Goal: Check status

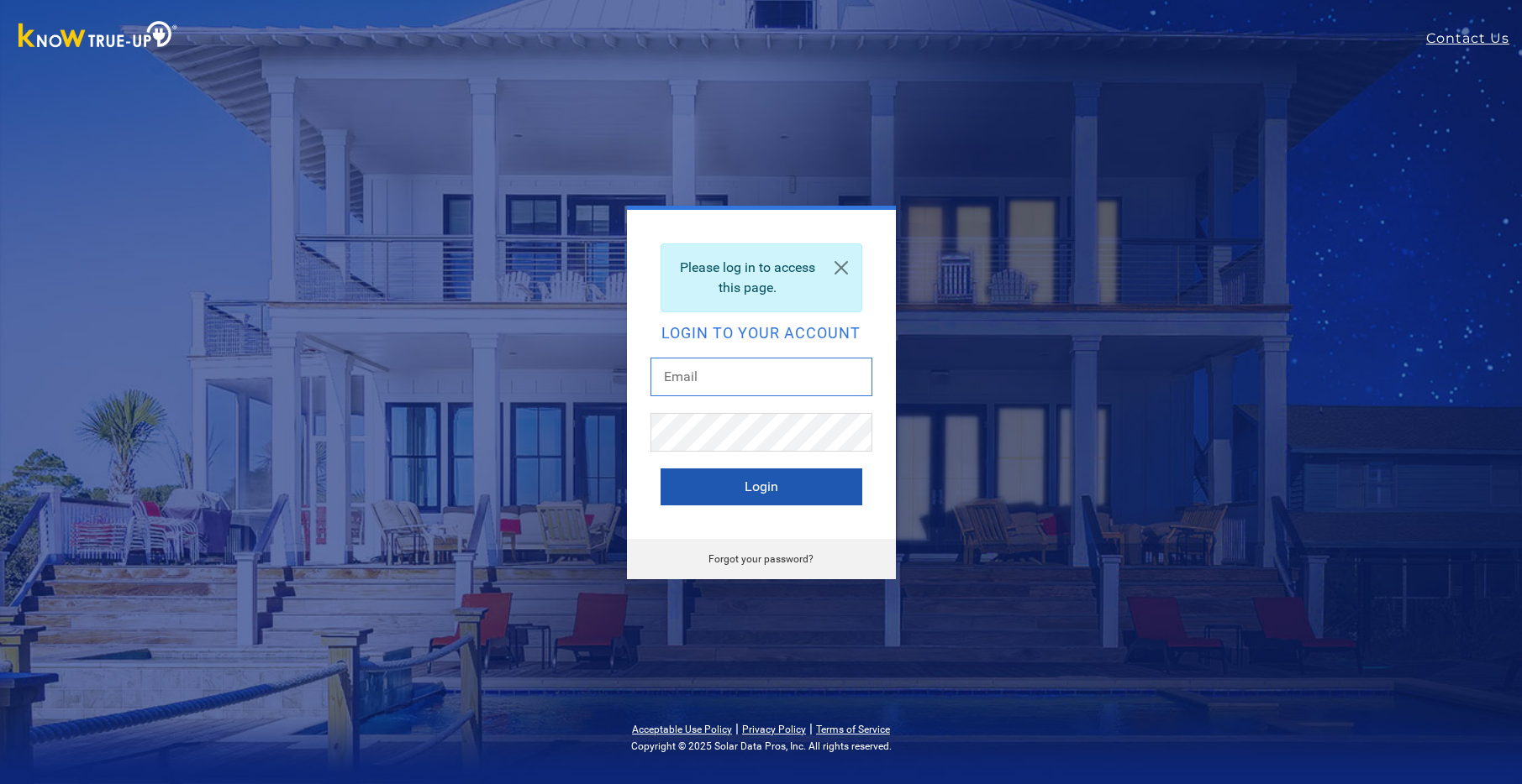
type input "plbriqto@gmail.com"
click at [760, 488] on button "Login" at bounding box center [761, 487] width 201 height 37
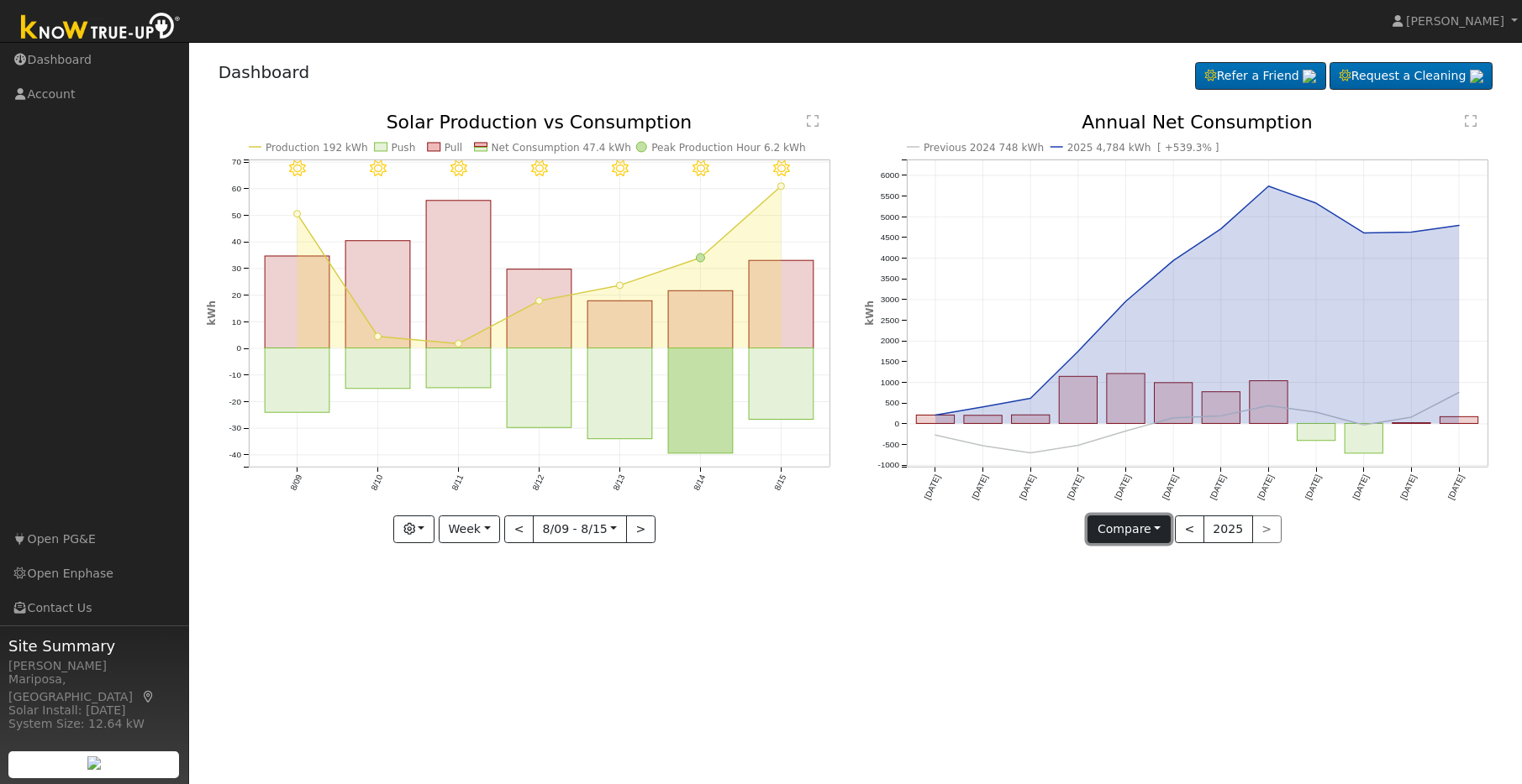
click at [1150, 525] on button "Compare" at bounding box center [1129, 530] width 83 height 29
click at [1179, 566] on link "Compare Previous" at bounding box center [1154, 565] width 131 height 24
click at [1189, 528] on button "<" at bounding box center [1189, 530] width 30 height 29
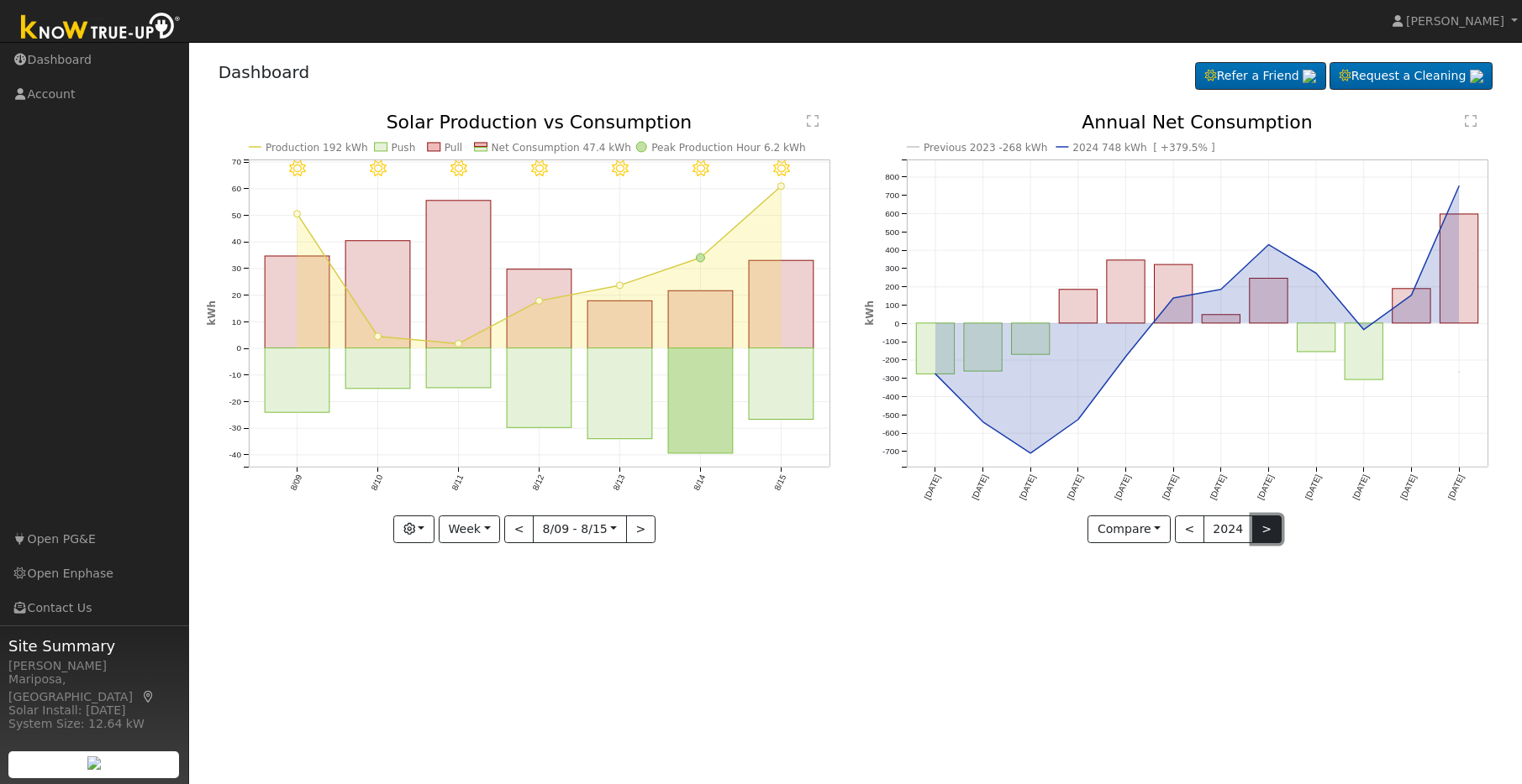
click at [1255, 526] on button ">" at bounding box center [1267, 530] width 30 height 29
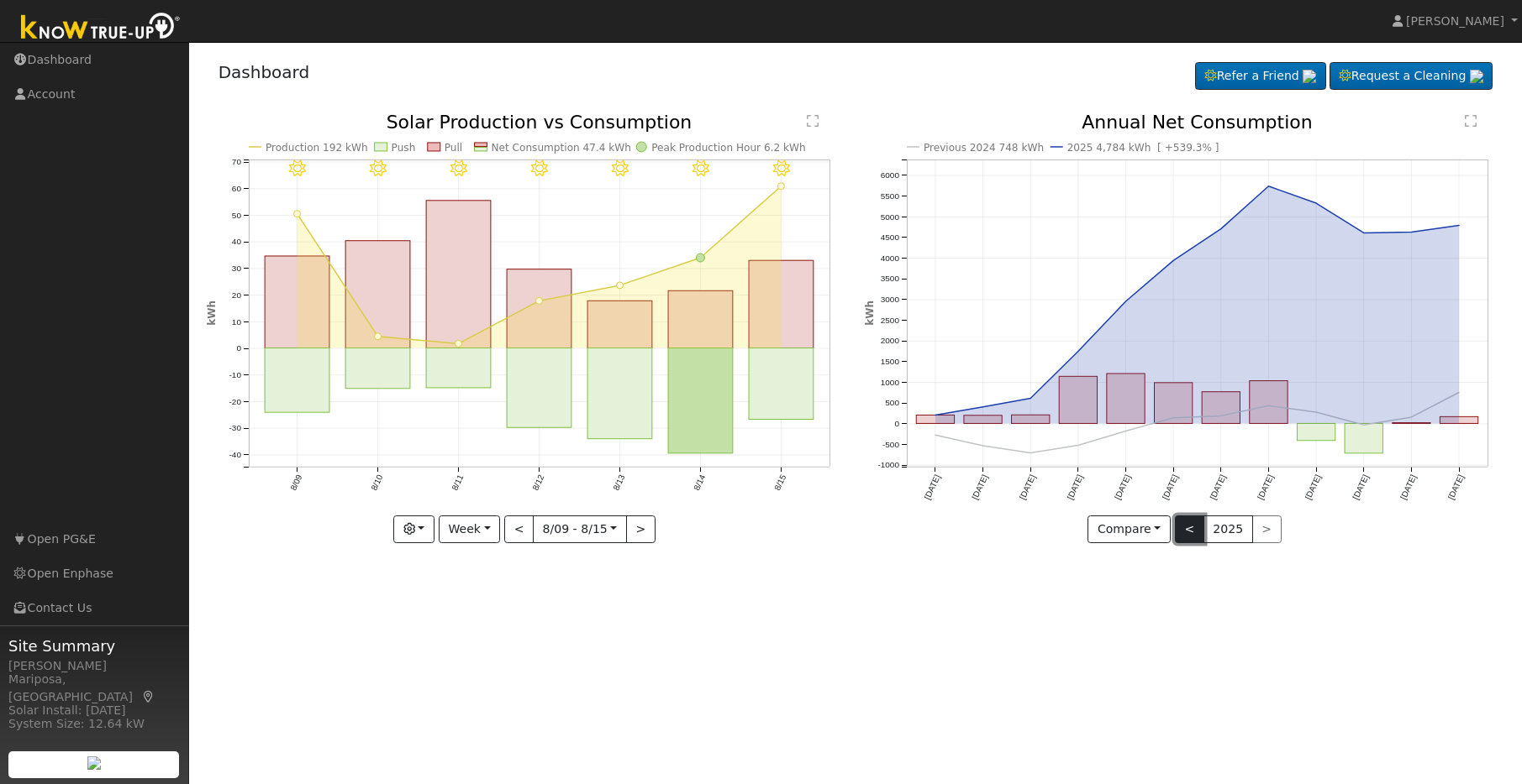
click at [1192, 531] on button "<" at bounding box center [1189, 530] width 30 height 29
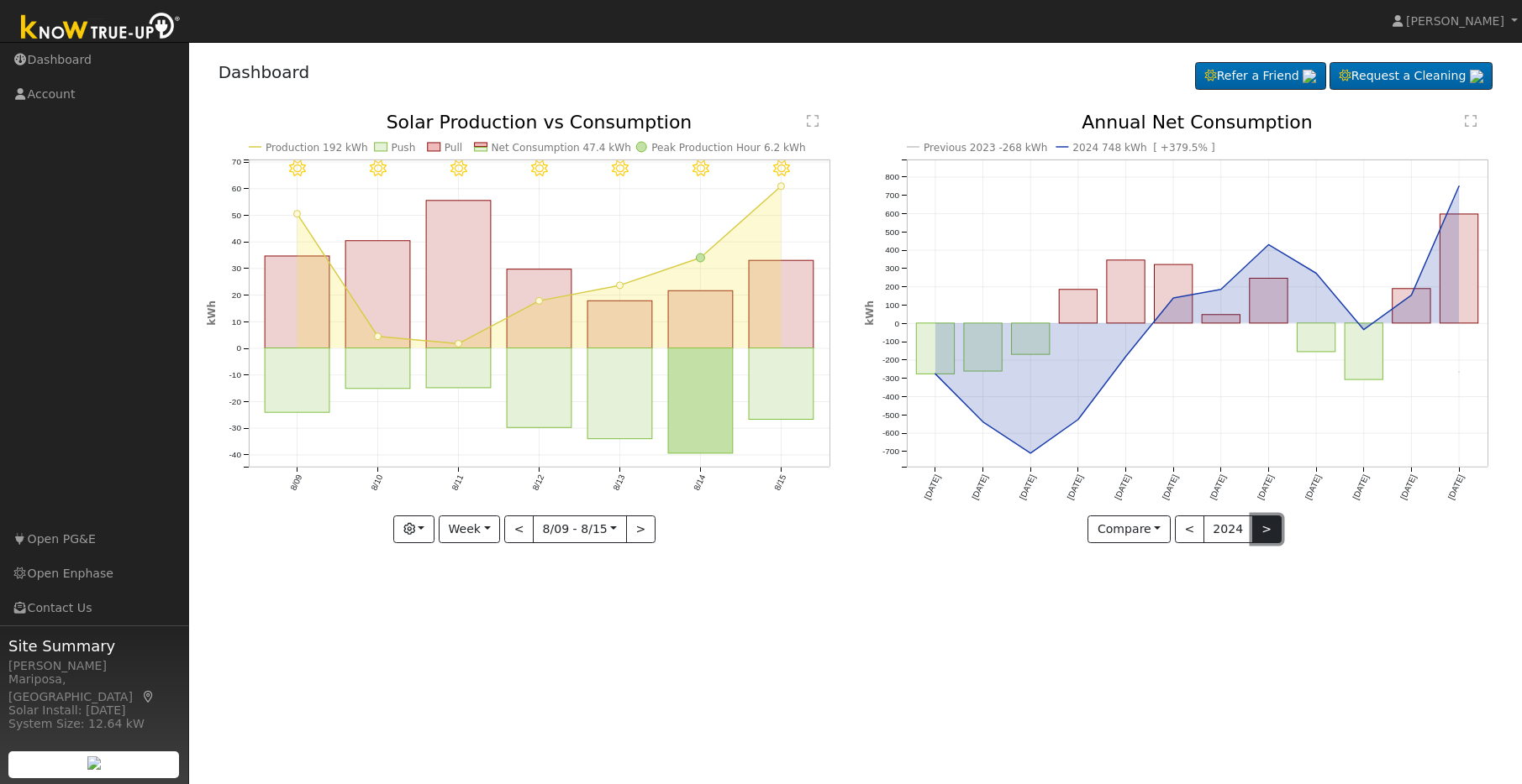
click at [1258, 527] on button ">" at bounding box center [1267, 530] width 30 height 29
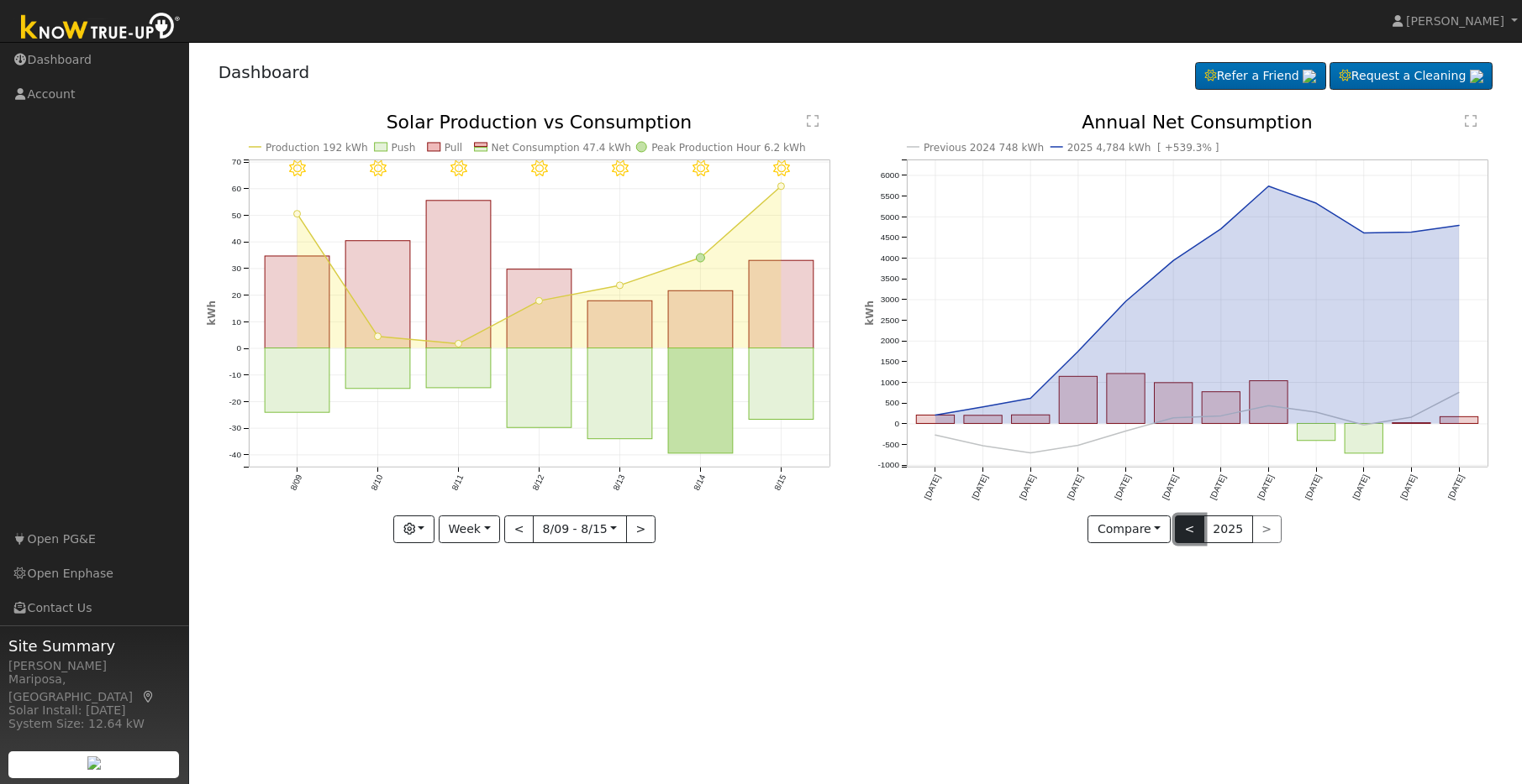
click at [1196, 526] on button "<" at bounding box center [1189, 530] width 30 height 29
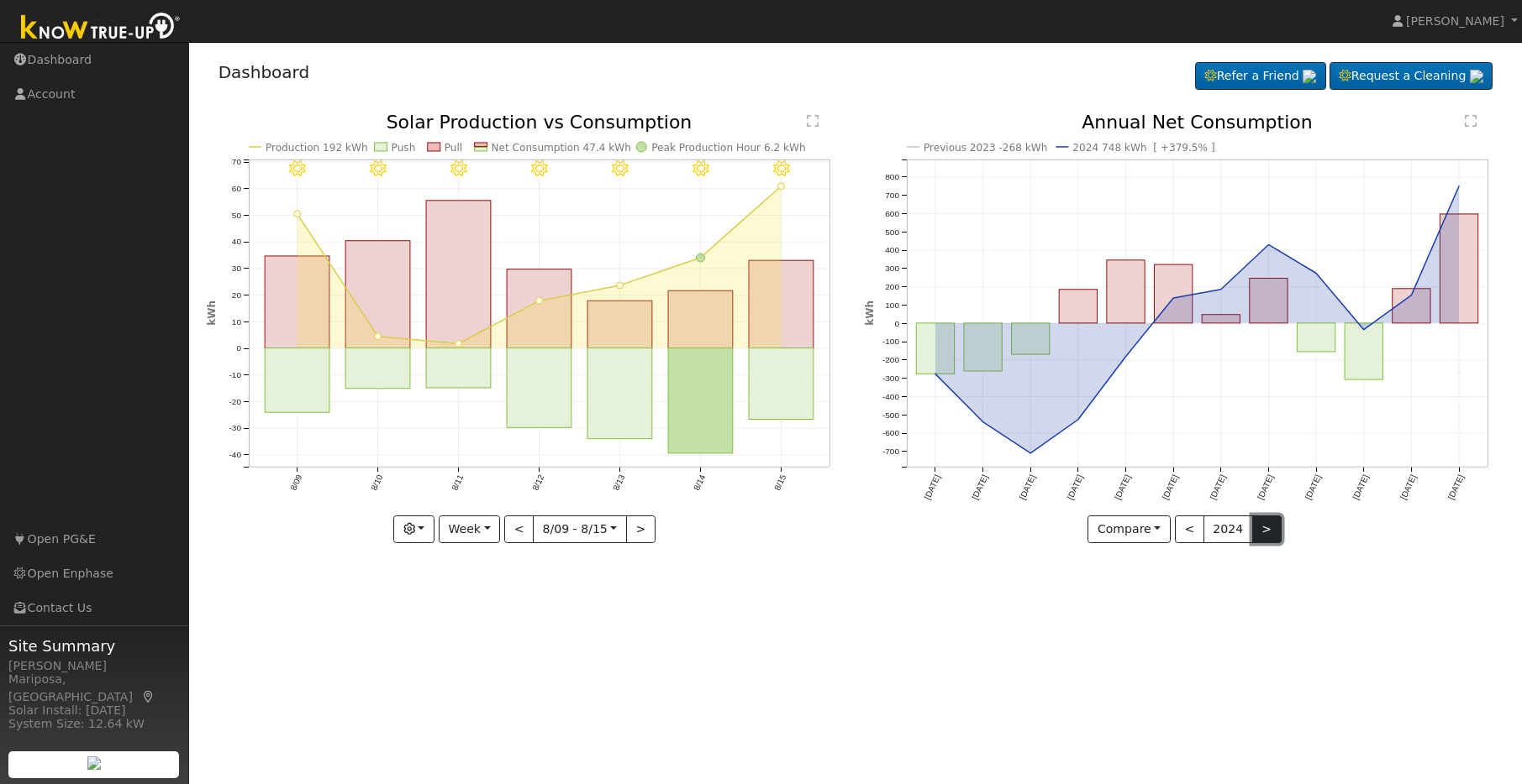
click at [1260, 519] on button ">" at bounding box center [1267, 530] width 30 height 29
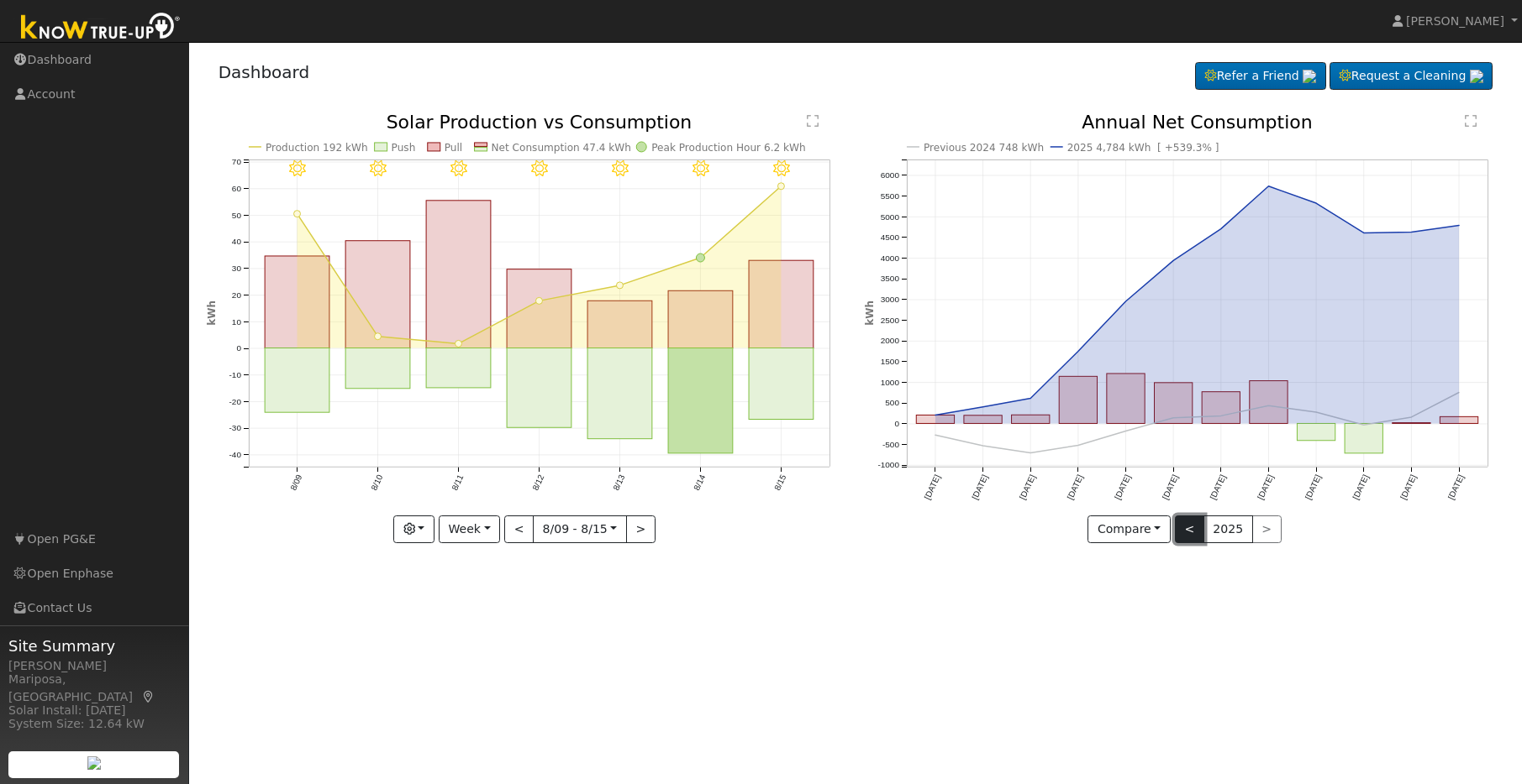
click at [1190, 530] on button "<" at bounding box center [1189, 530] width 30 height 29
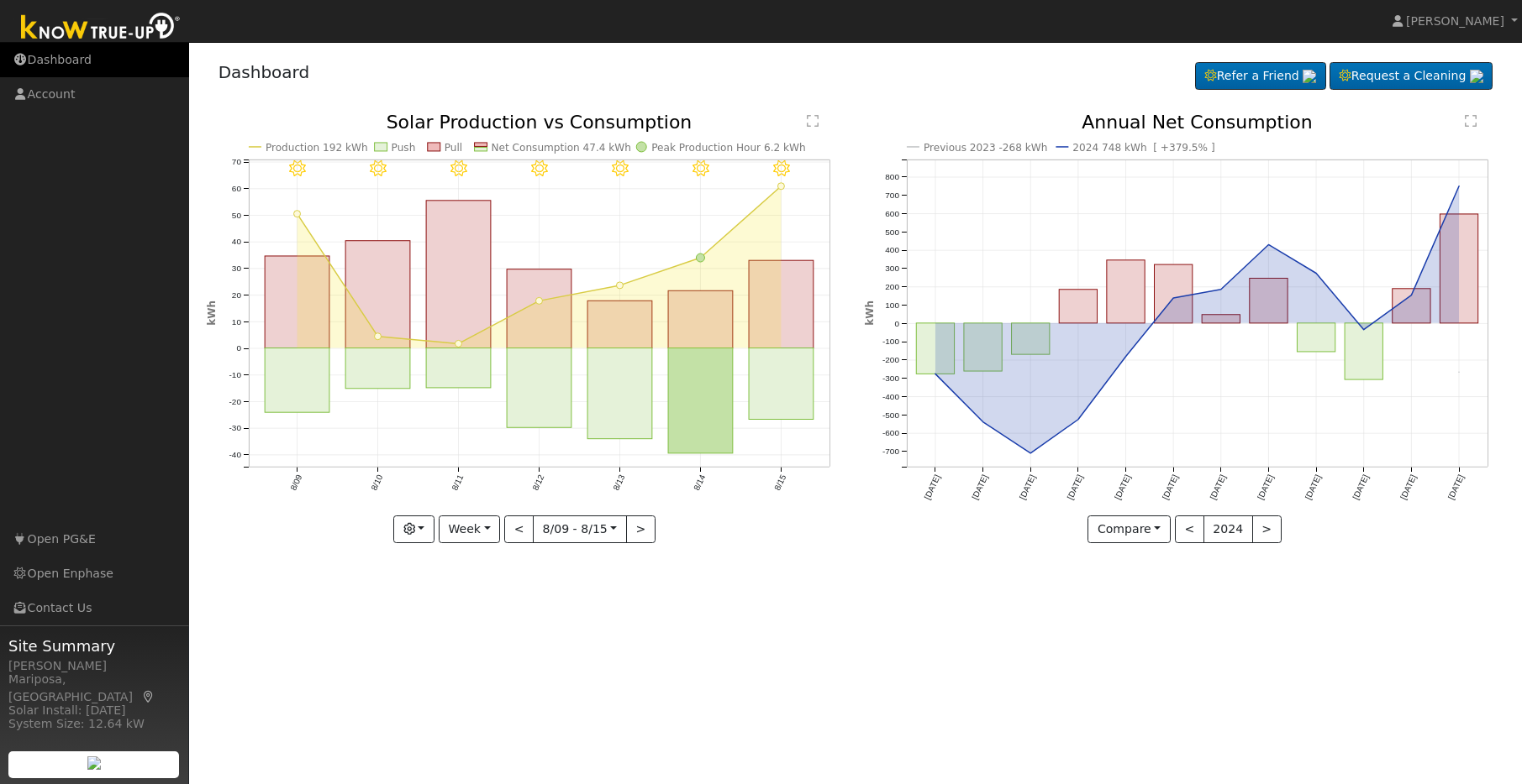
click at [67, 64] on link "Dashboard" at bounding box center [94, 60] width 189 height 35
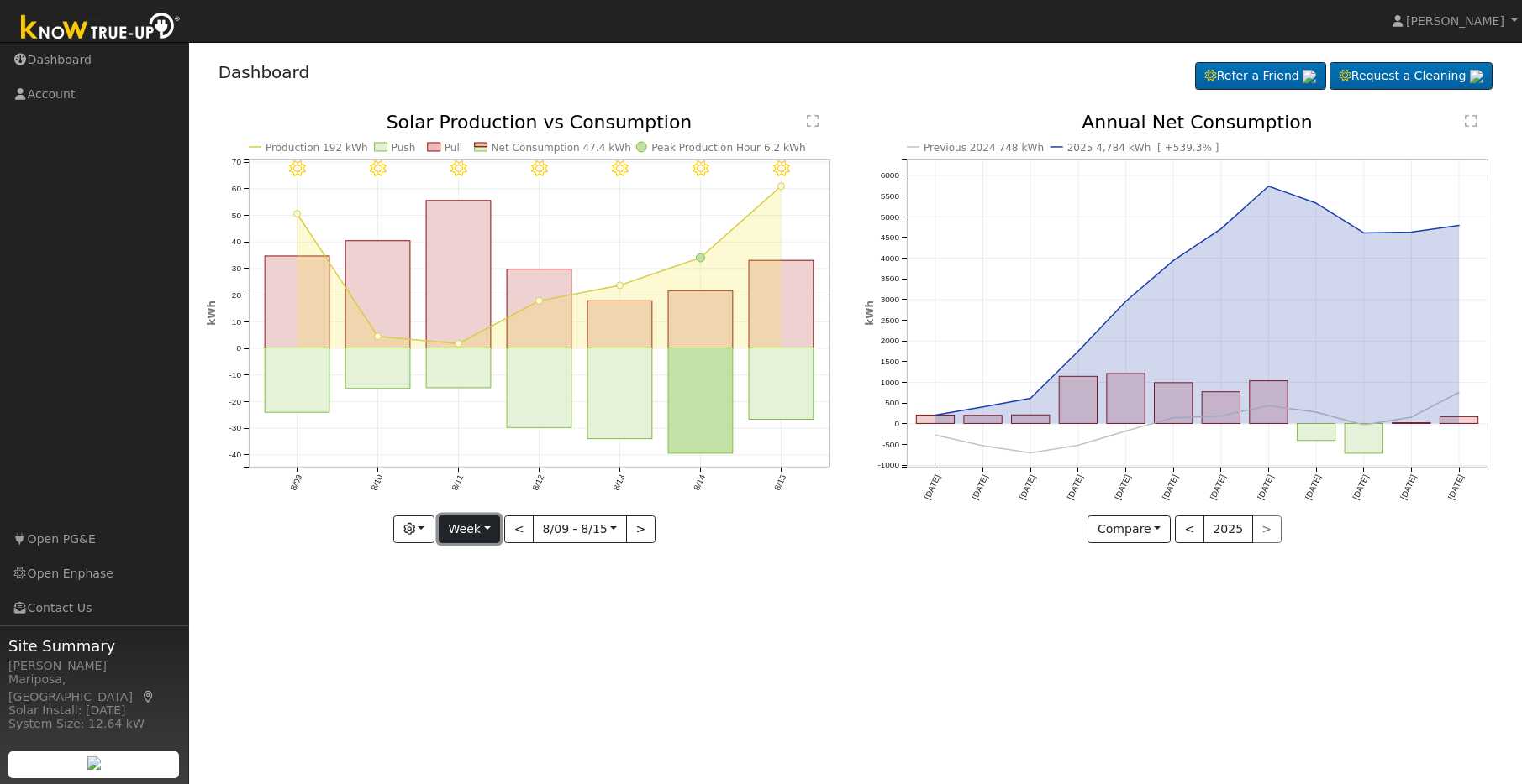
click at [486, 526] on button "Week" at bounding box center [469, 530] width 61 height 29
click at [493, 631] on link "Year" at bounding box center [498, 634] width 117 height 24
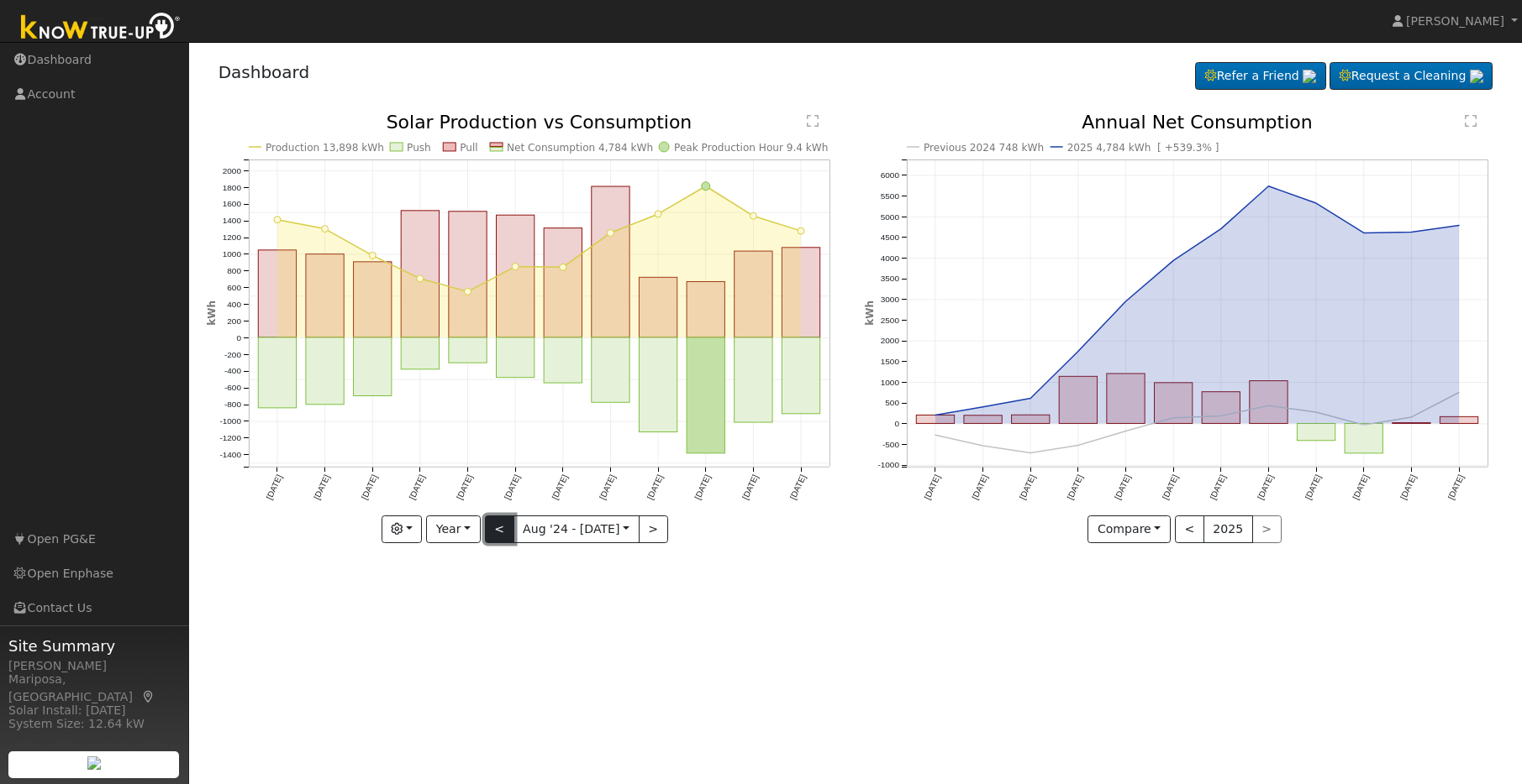
click at [503, 532] on button "<" at bounding box center [500, 530] width 30 height 29
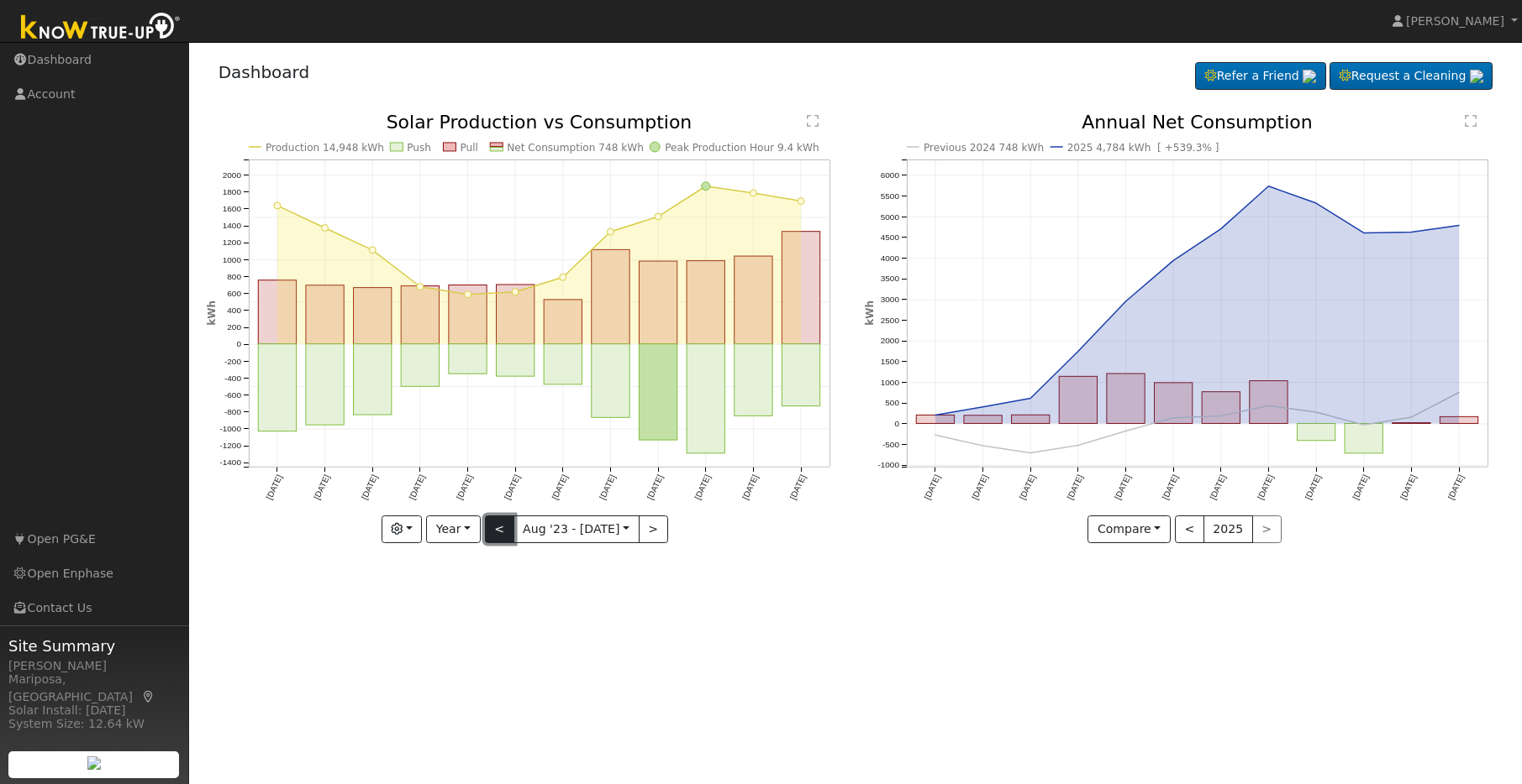
click at [503, 532] on button "<" at bounding box center [500, 530] width 30 height 29
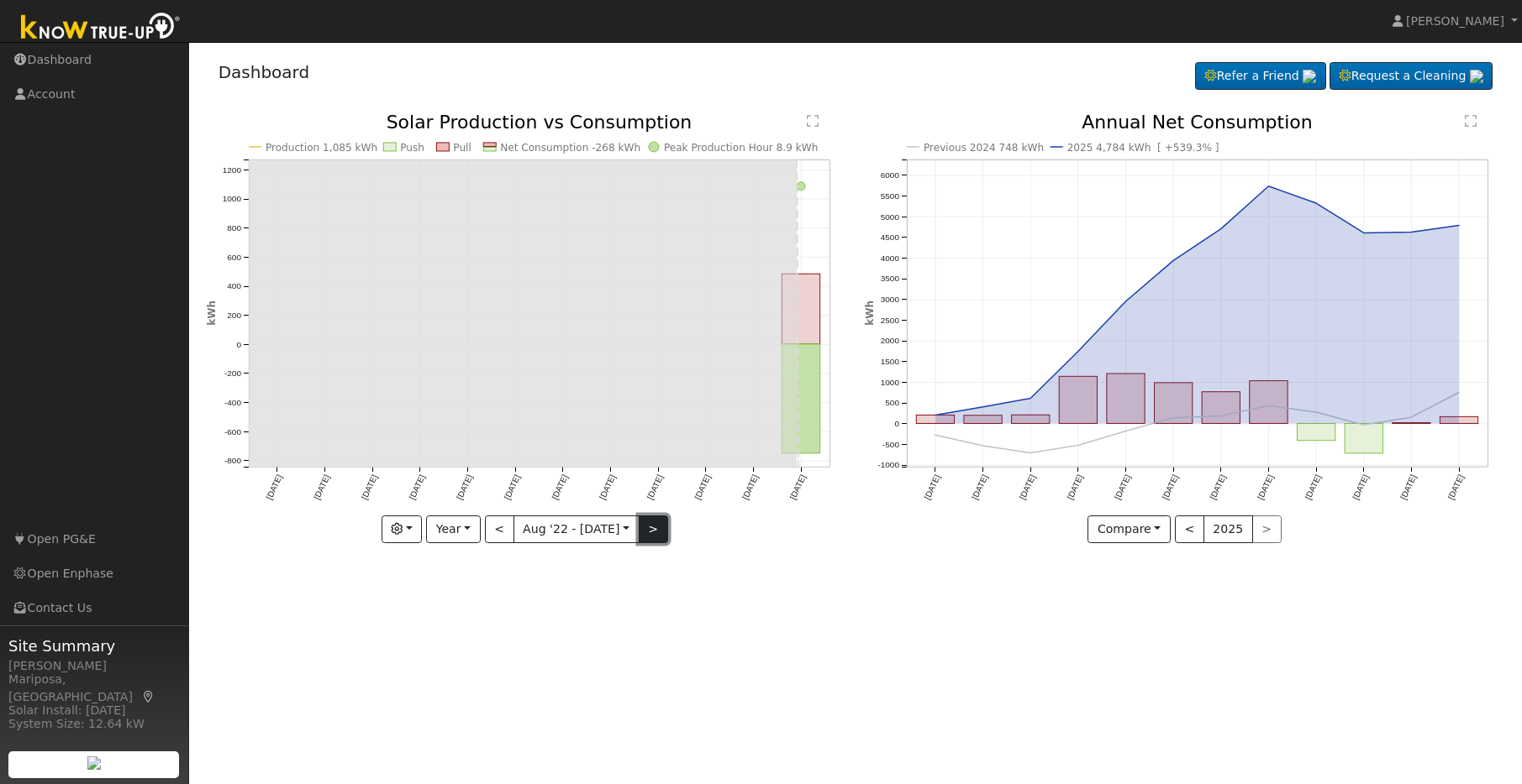
click at [649, 527] on button ">" at bounding box center [653, 530] width 30 height 29
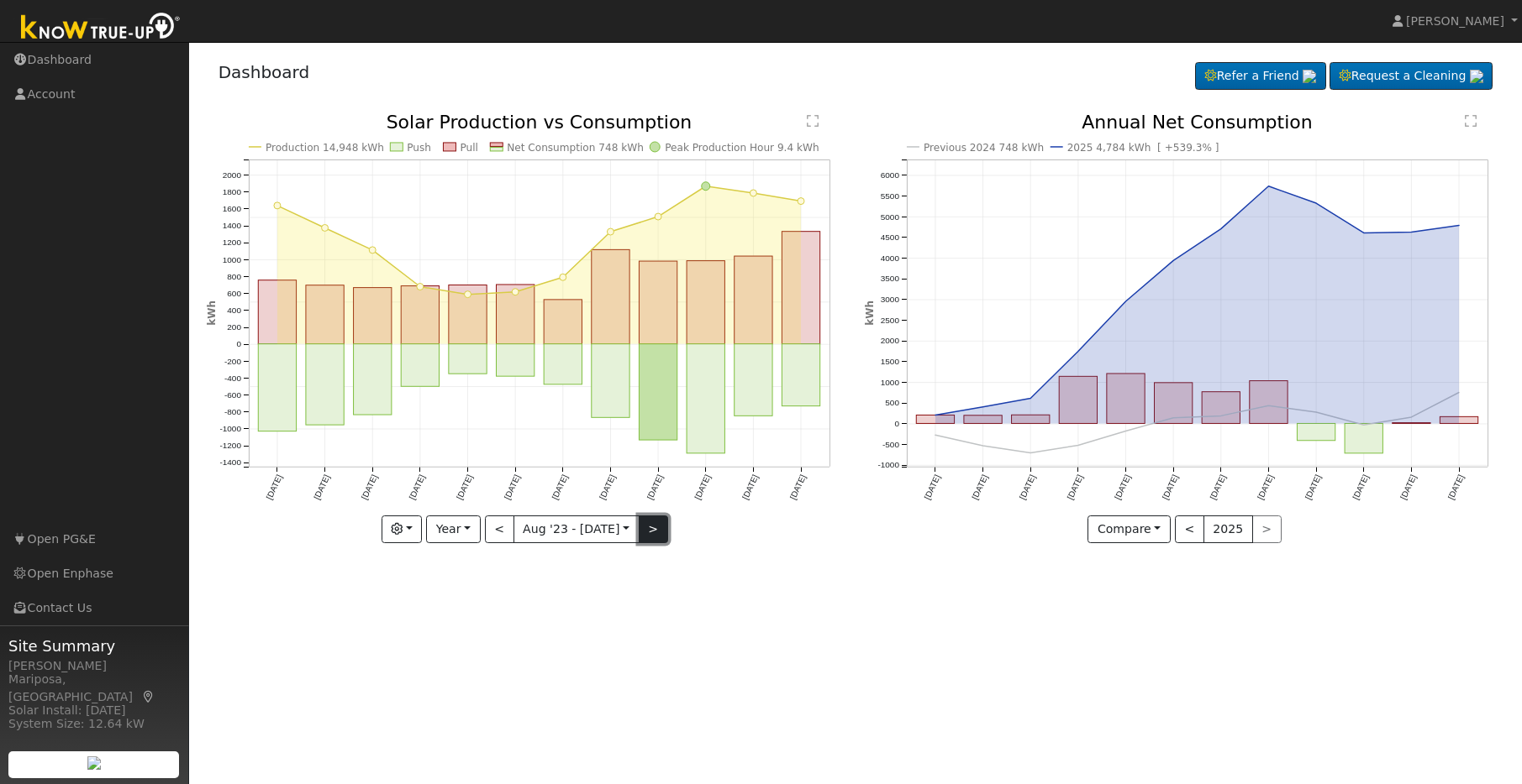
click at [649, 527] on button ">" at bounding box center [653, 530] width 30 height 29
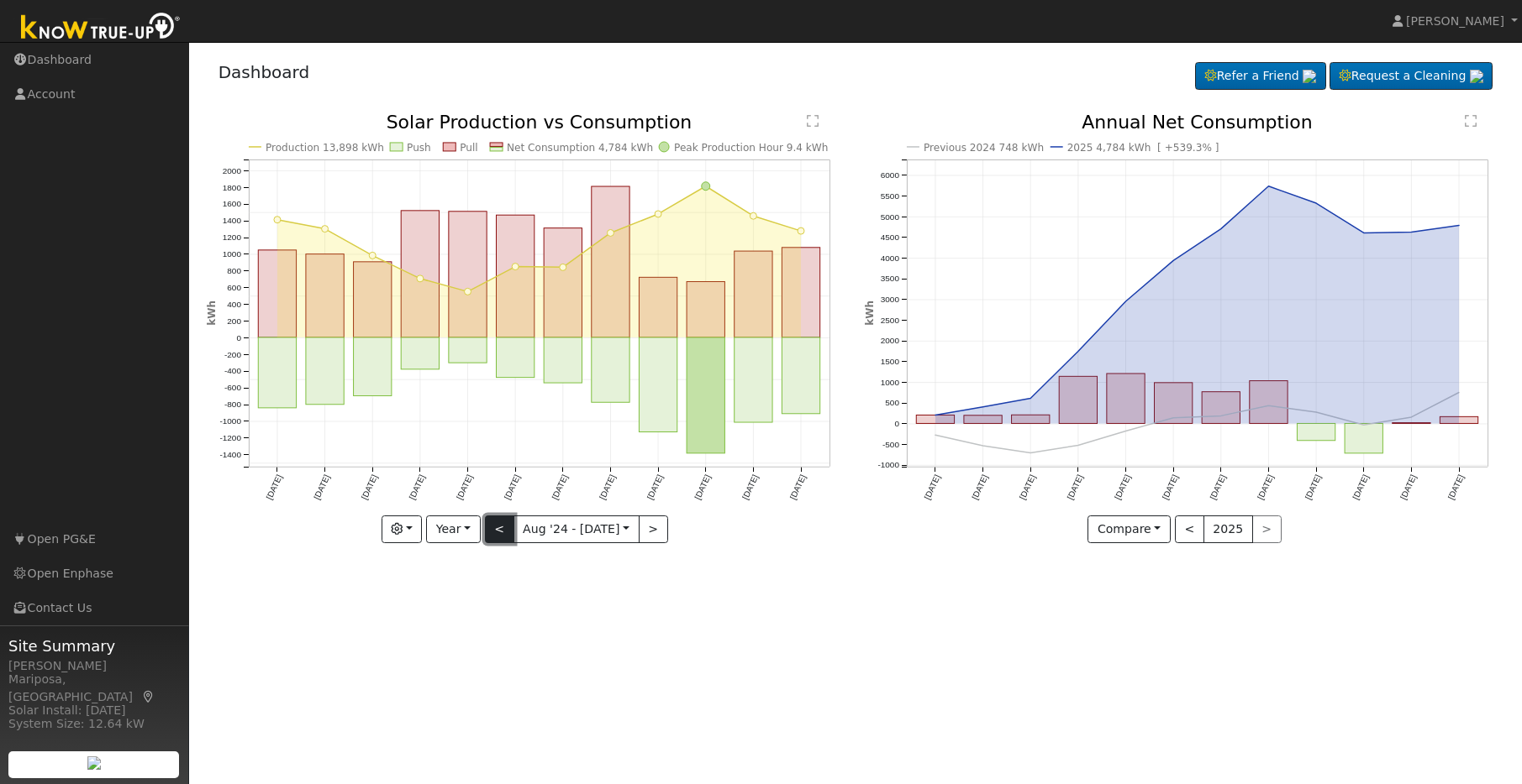
click at [506, 528] on button "<" at bounding box center [500, 530] width 30 height 29
type input "2023-08-01"
